Goal: Transaction & Acquisition: Purchase product/service

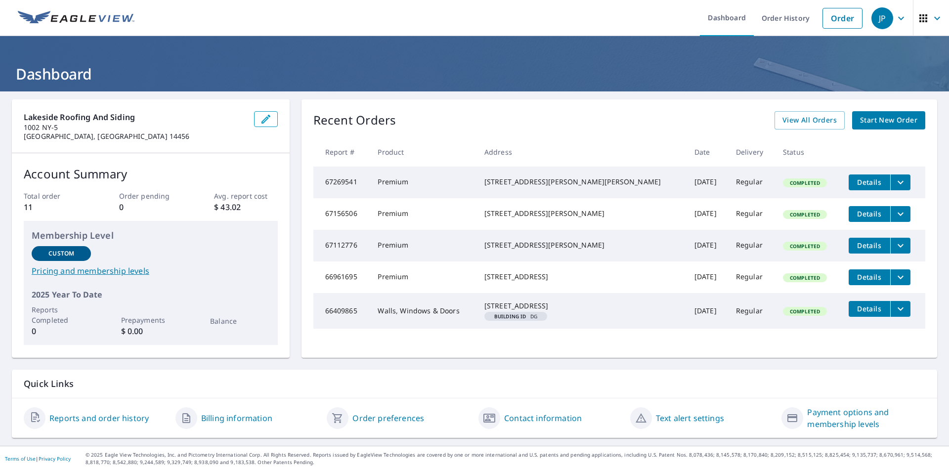
click at [882, 116] on span "Start New Order" at bounding box center [888, 120] width 57 height 12
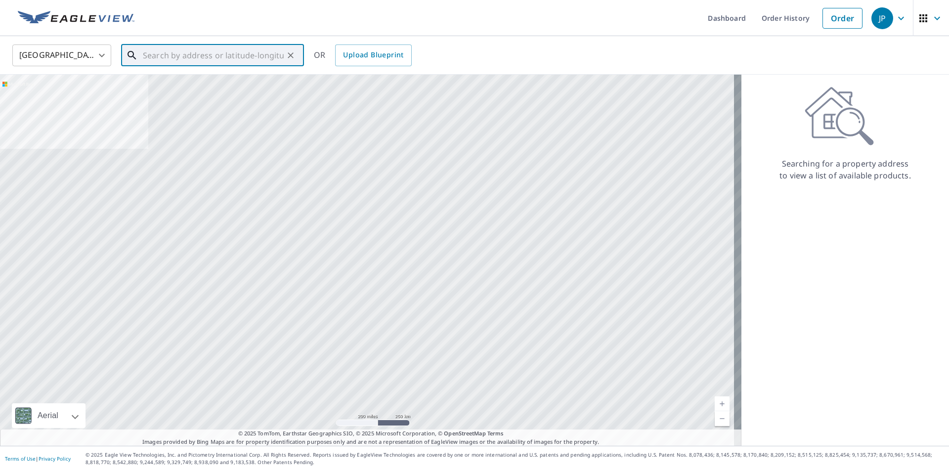
click at [153, 61] on input "text" at bounding box center [213, 56] width 141 height 28
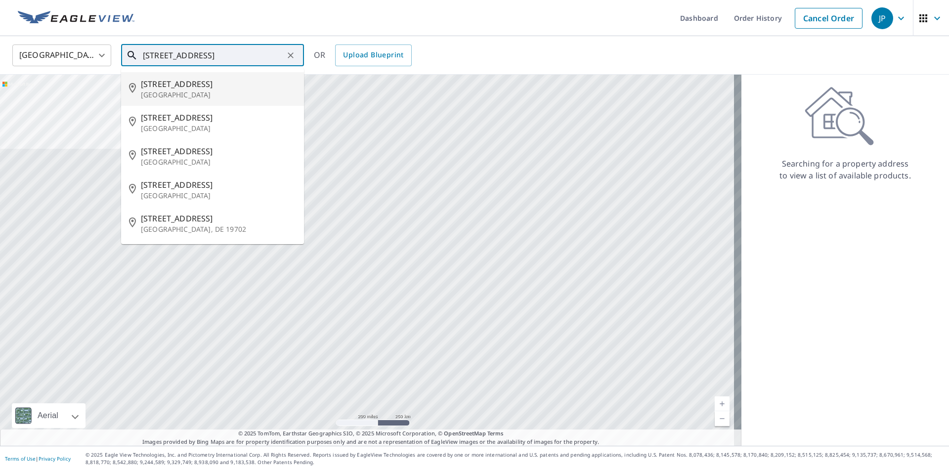
click at [180, 91] on p "[GEOGRAPHIC_DATA]" at bounding box center [218, 95] width 155 height 10
type input "[STREET_ADDRESS]"
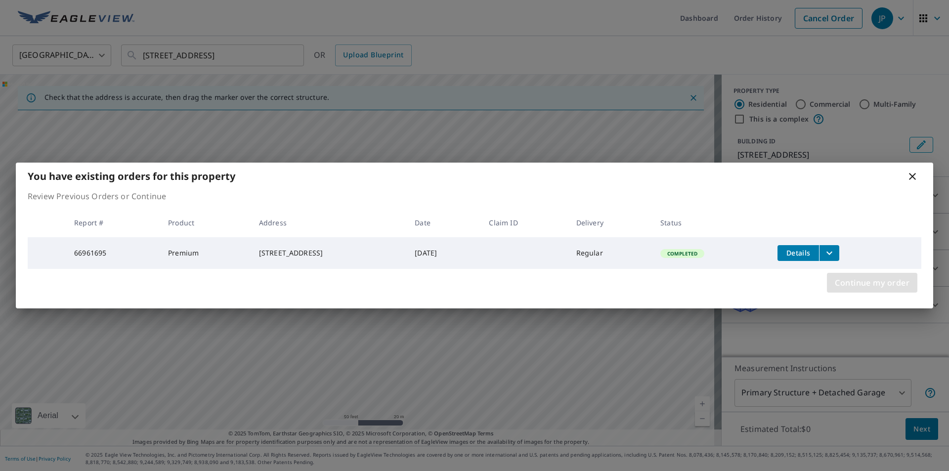
click at [859, 283] on span "Continue my order" at bounding box center [872, 283] width 75 height 14
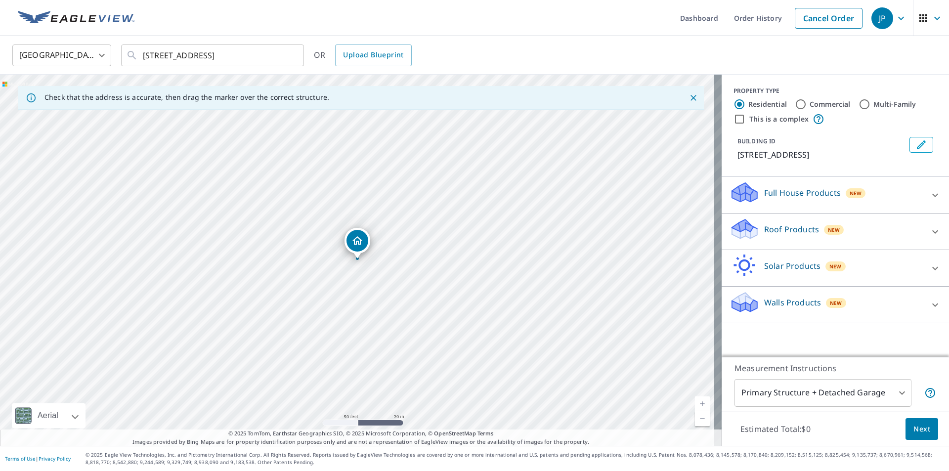
click at [930, 230] on icon at bounding box center [936, 232] width 12 height 12
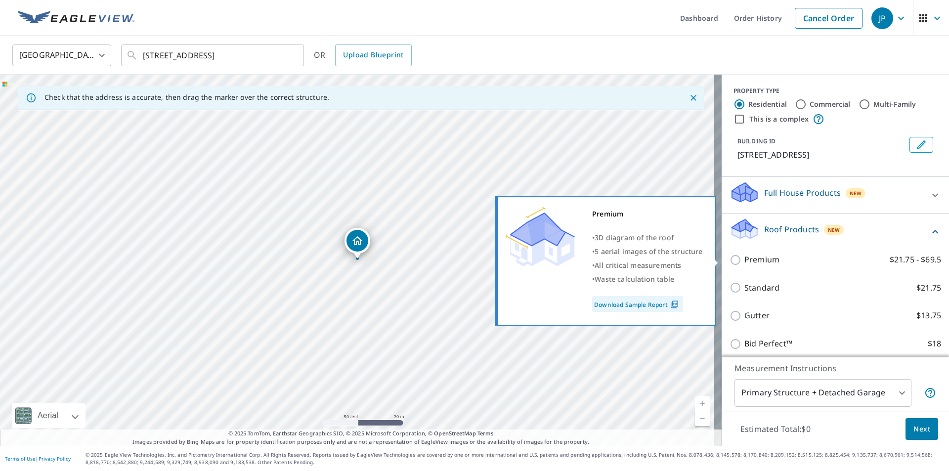
click at [730, 262] on input "Premium $21.75 - $69.5" at bounding box center [737, 260] width 15 height 12
checkbox input "true"
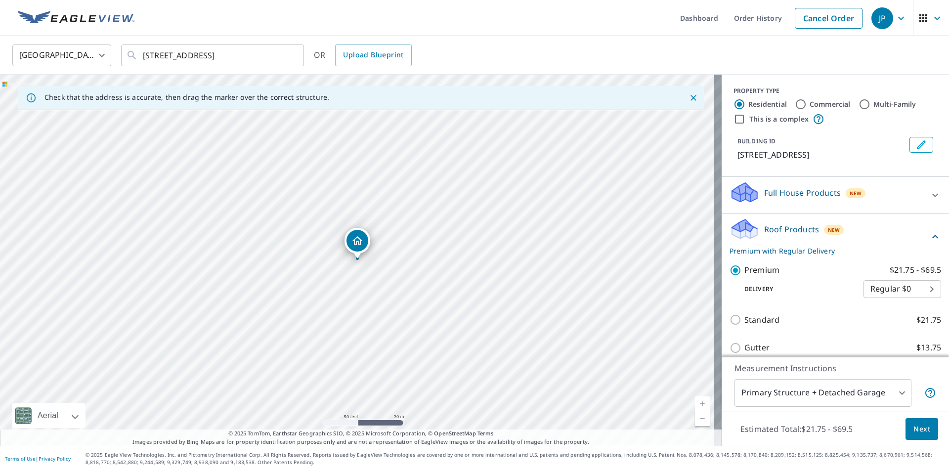
click at [897, 390] on body "JP JP Dashboard Order History Cancel Order JP [GEOGRAPHIC_DATA] [GEOGRAPHIC_DAT…" at bounding box center [474, 235] width 949 height 471
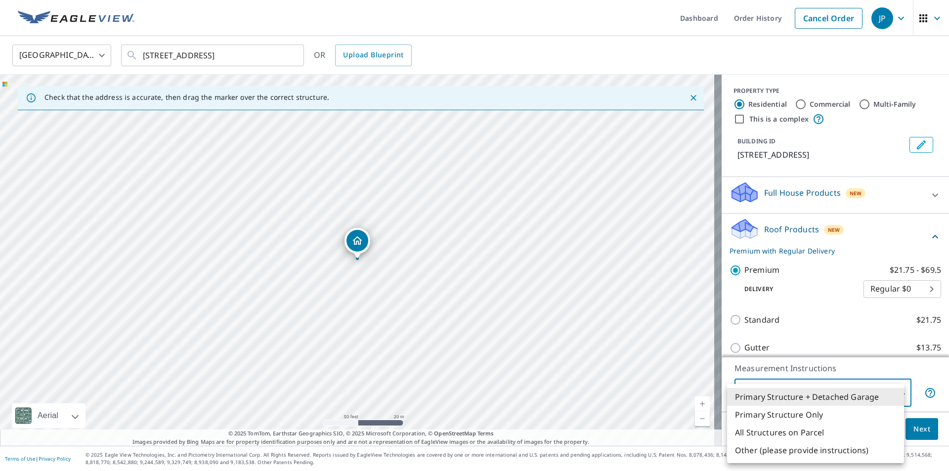
click at [809, 413] on li "Primary Structure Only" at bounding box center [815, 415] width 177 height 18
type input "2"
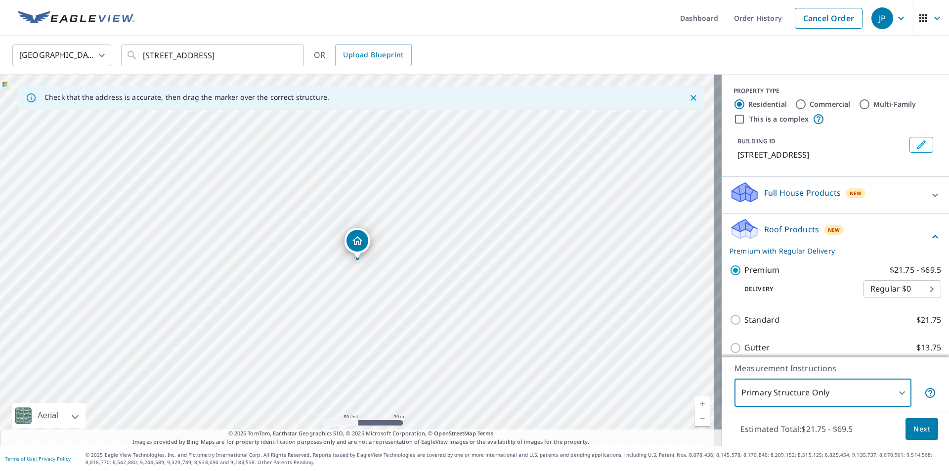
click at [906, 427] on button "Next" at bounding box center [922, 429] width 33 height 22
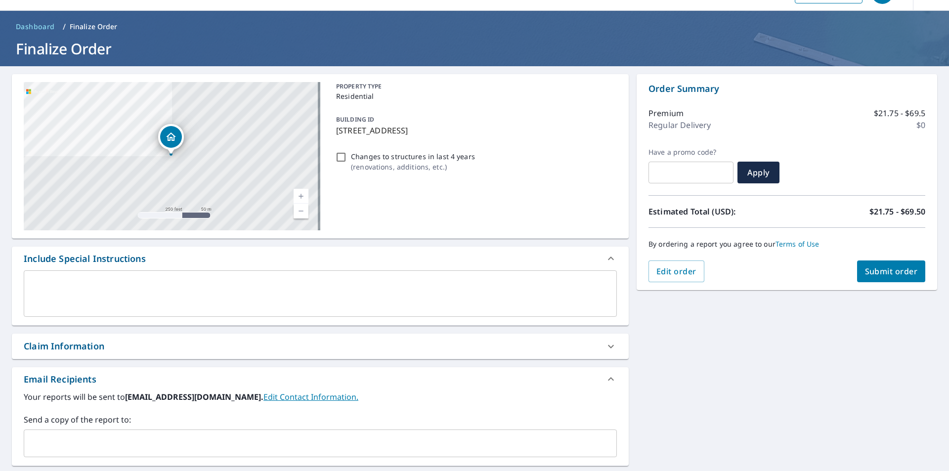
scroll to position [49, 0]
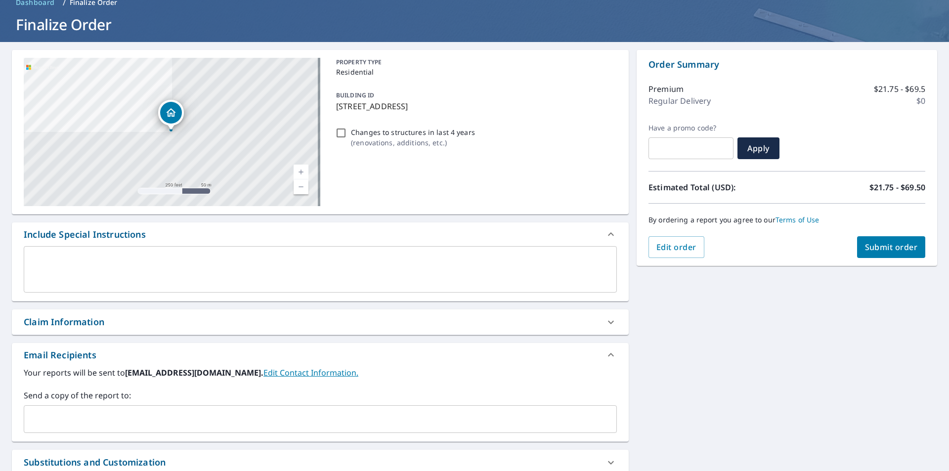
click at [870, 244] on span "Submit order" at bounding box center [891, 247] width 53 height 11
